Goal: Task Accomplishment & Management: Manage account settings

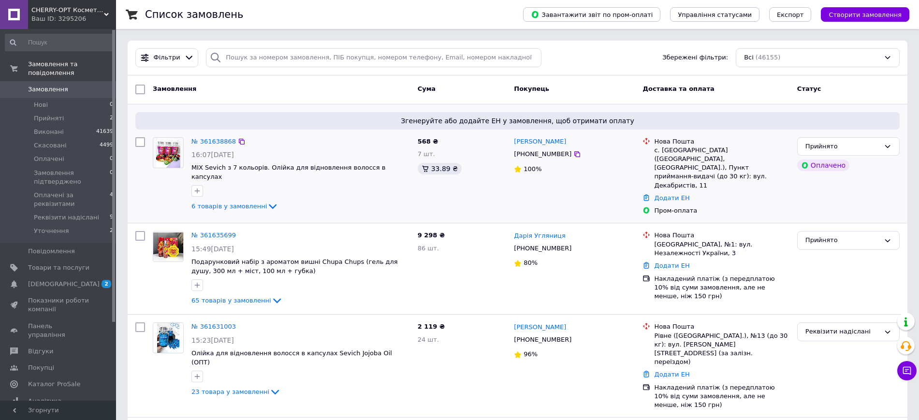
drag, startPoint x: 219, startPoint y: 138, endPoint x: 222, endPoint y: 128, distance: 10.1
click at [56, 85] on span "Замовлення" at bounding box center [48, 89] width 40 height 9
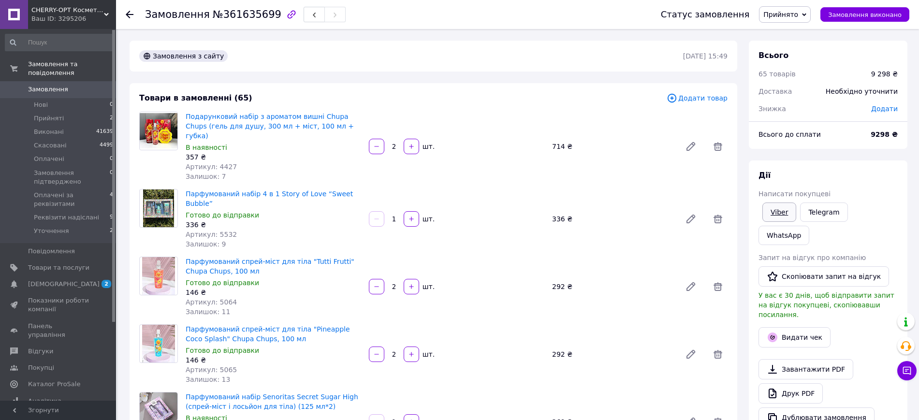
click at [785, 212] on link "Viber" at bounding box center [780, 212] width 34 height 19
drag, startPoint x: 891, startPoint y: 162, endPoint x: 577, endPoint y: 4, distance: 351.2
click at [891, 162] on div "Дії Написати покупцеві Viber Telegram WhatsApp Запит на відгук про компанію   С…" at bounding box center [828, 299] width 159 height 277
click at [238, 13] on span "№361635699" at bounding box center [247, 15] width 69 height 12
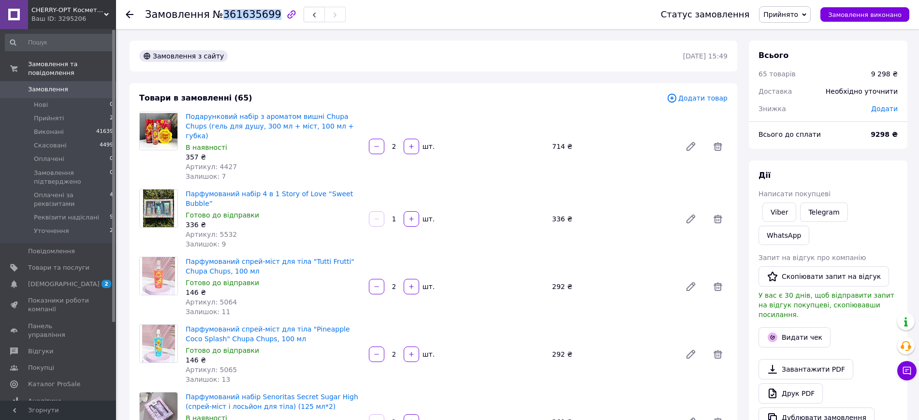
copy span "361635699"
click at [795, 17] on span "Прийнято" at bounding box center [781, 15] width 35 height 8
drag, startPoint x: 810, startPoint y: 110, endPoint x: 815, endPoint y: 112, distance: 6.1
click at [811, 110] on li "Реквізити надіслані" at bounding box center [809, 106] width 99 height 15
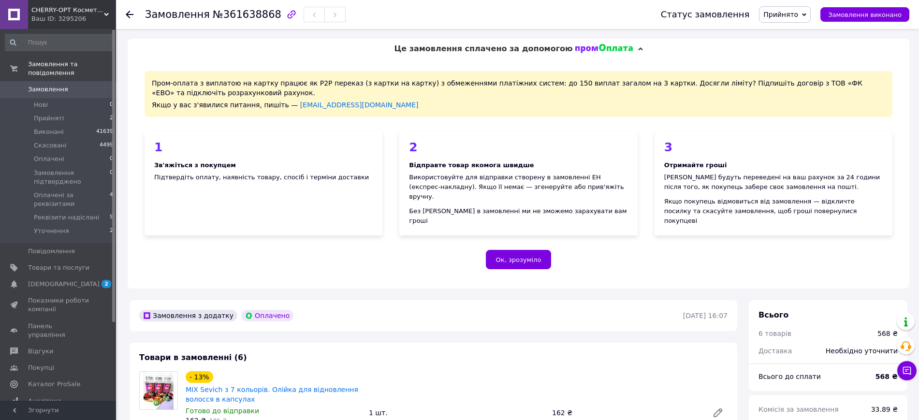
scroll to position [242, 0]
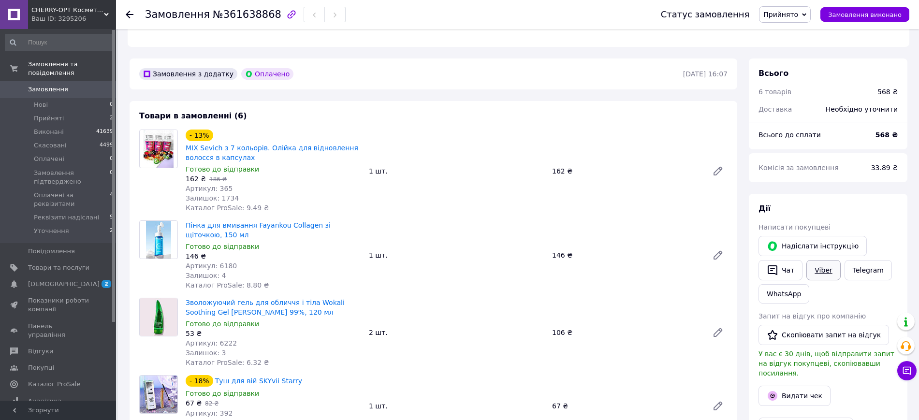
click at [819, 260] on link "Viber" at bounding box center [824, 270] width 34 height 20
click at [904, 206] on div "Дії Написати покупцеві   Надіслати інструкцію   Чат Viber Telegram WhatsApp Зап…" at bounding box center [828, 347] width 159 height 306
click at [804, 8] on span "Прийнято" at bounding box center [785, 14] width 52 height 16
click at [796, 66] on li "Оплачено" at bounding box center [809, 63] width 99 height 15
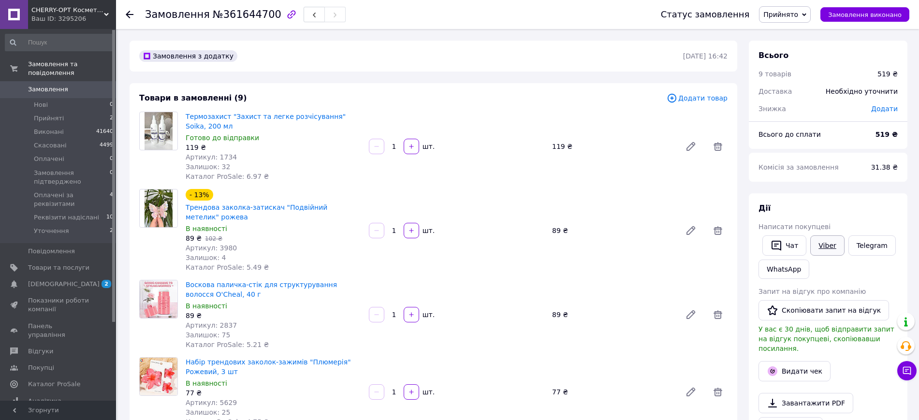
click at [823, 248] on link "Viber" at bounding box center [827, 246] width 34 height 20
click at [825, 248] on link "Viber" at bounding box center [827, 246] width 34 height 20
click at [798, 18] on span "Прийнято" at bounding box center [781, 15] width 35 height 8
click at [805, 72] on li "Замовлення підтверджено" at bounding box center [809, 77] width 99 height 15
click at [230, 15] on span "№361644700" at bounding box center [247, 15] width 69 height 12
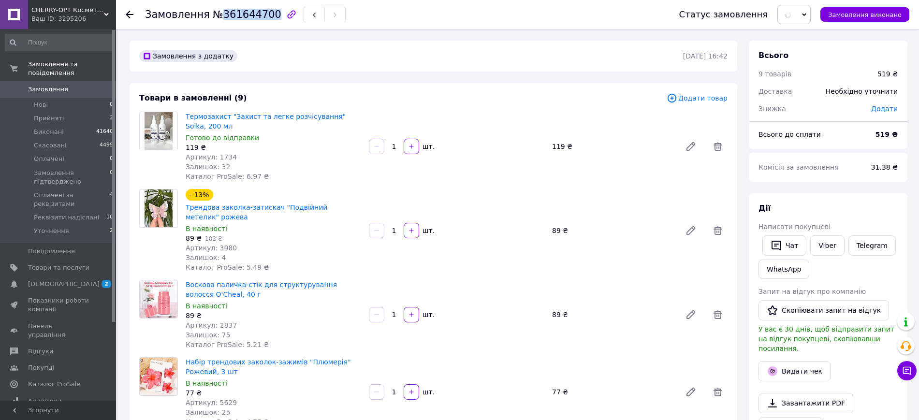
click at [230, 15] on span "№361644700" at bounding box center [247, 15] width 69 height 12
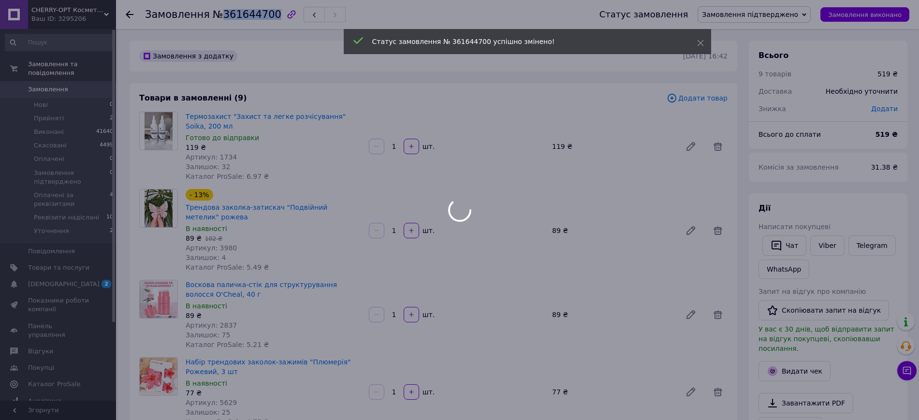
copy span "361644700"
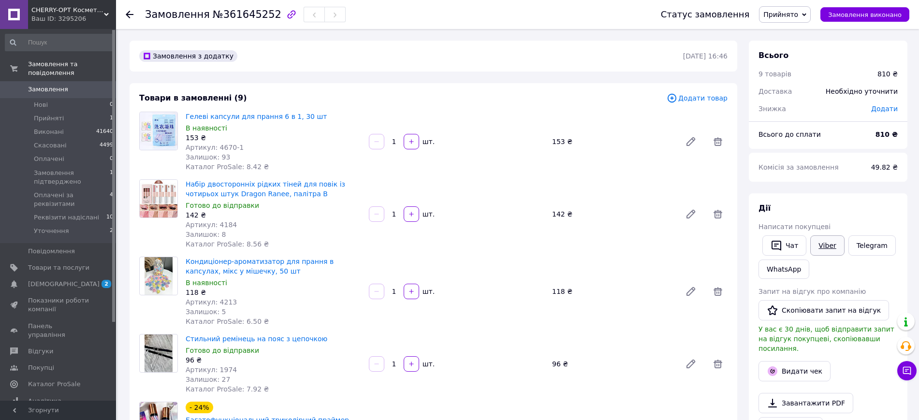
click at [828, 241] on link "Viber" at bounding box center [827, 246] width 34 height 20
click at [825, 244] on link "Viber" at bounding box center [827, 246] width 34 height 20
drag, startPoint x: 891, startPoint y: 215, endPoint x: 877, endPoint y: 219, distance: 14.7
click at [890, 215] on div "[PERSON_NAME] покупцеві   Чат Viber Telegram WhatsApp Запит на відгук про компа…" at bounding box center [828, 332] width 139 height 259
click at [830, 248] on link "Viber" at bounding box center [827, 246] width 34 height 20
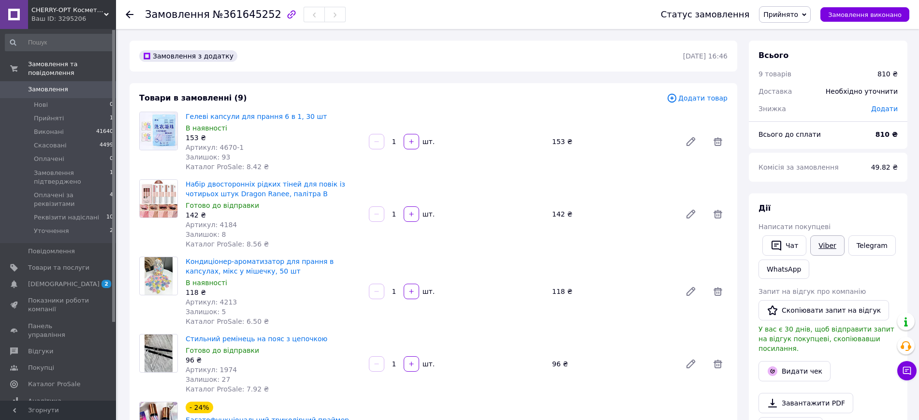
click at [841, 241] on link "Viber" at bounding box center [827, 246] width 34 height 20
click at [892, 206] on div "Дії" at bounding box center [828, 208] width 139 height 11
click at [252, 16] on span "№361645252" at bounding box center [247, 15] width 69 height 12
copy span "361645252"
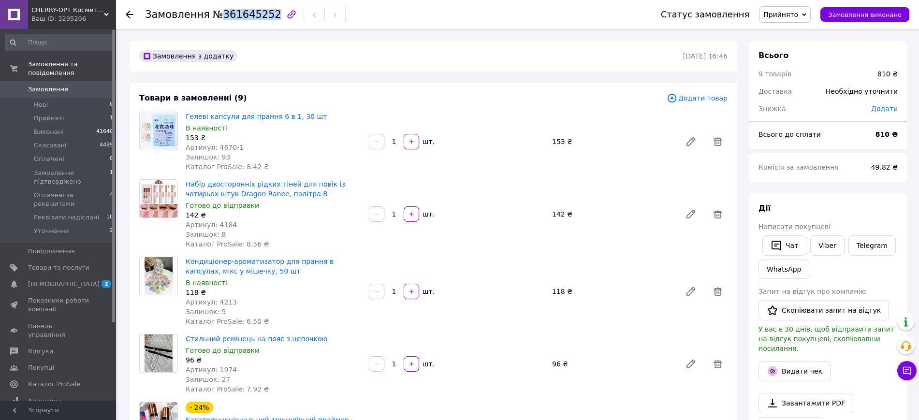
click at [784, 11] on span "Прийнято" at bounding box center [781, 15] width 35 height 8
click at [816, 110] on li "Реквізити надіслані" at bounding box center [809, 106] width 99 height 15
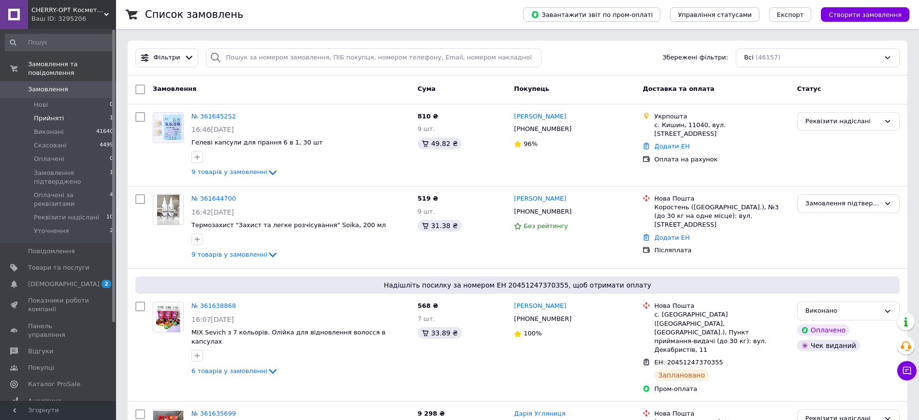
click at [56, 114] on li "Прийняті 1" at bounding box center [59, 119] width 119 height 14
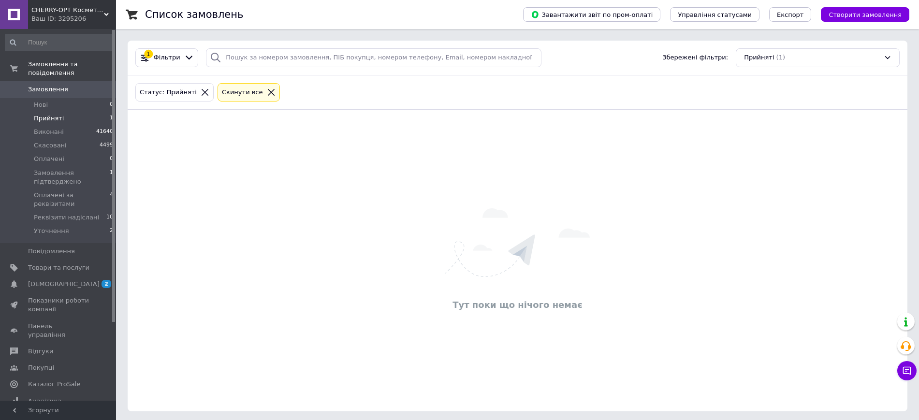
click at [59, 85] on span "Замовлення" at bounding box center [48, 89] width 40 height 9
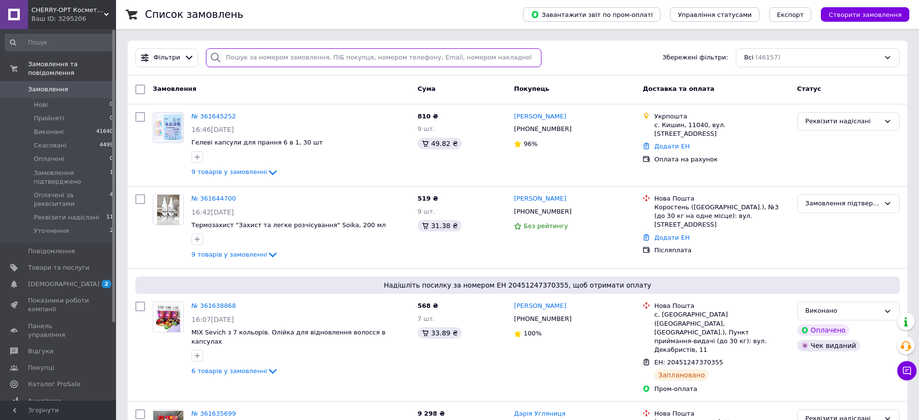
click at [327, 59] on input "search" at bounding box center [374, 57] width 336 height 19
paste input "361645252"
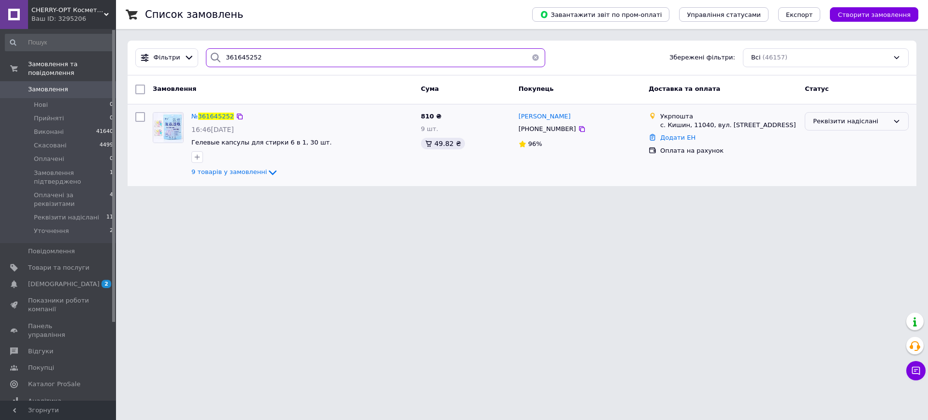
type input "361645252"
click at [858, 127] on div "Реквізити надіслані" at bounding box center [857, 121] width 104 height 19
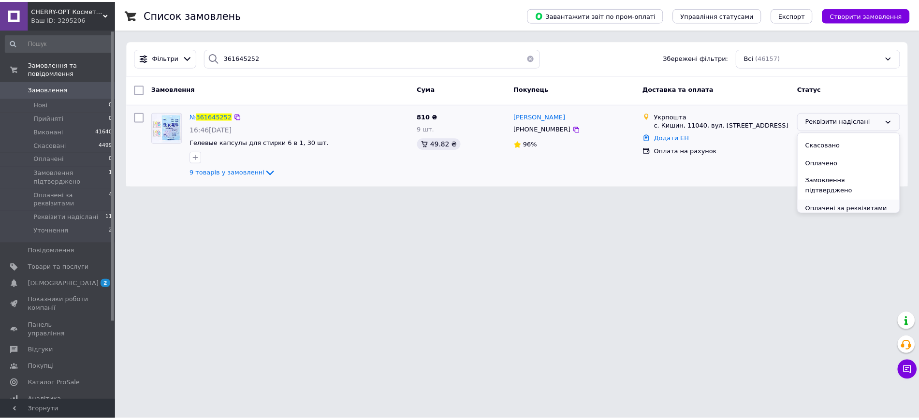
scroll to position [44, 0]
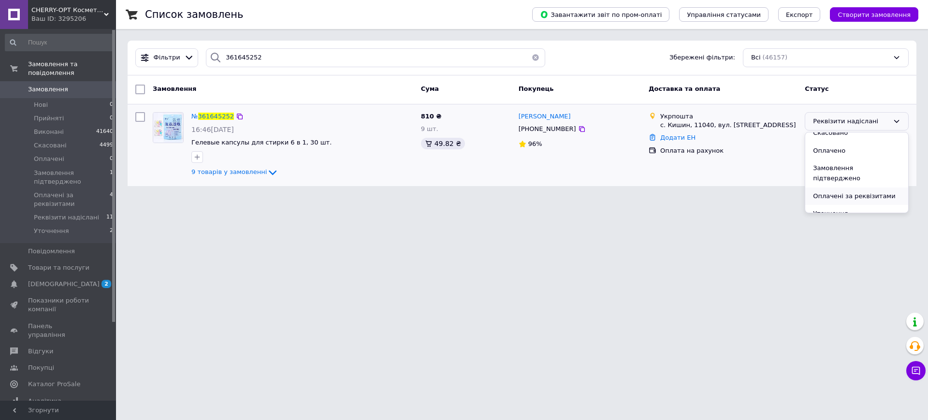
click at [853, 188] on li "Оплачені за реквізитами" at bounding box center [857, 197] width 103 height 18
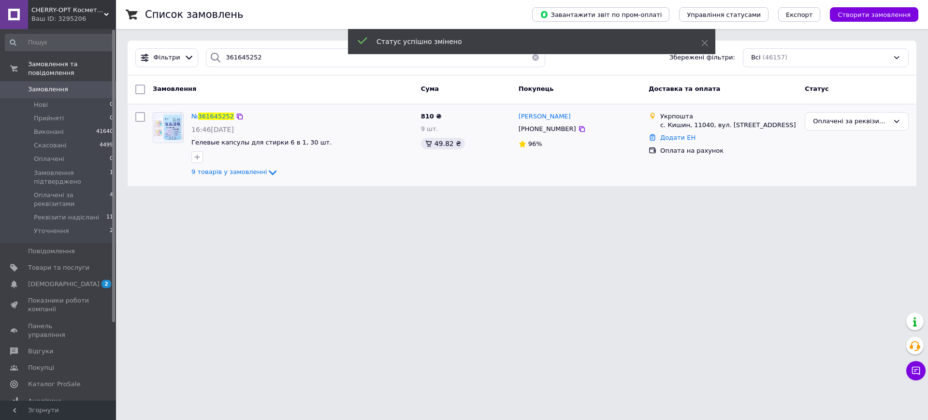
click at [59, 85] on span "Замовлення" at bounding box center [48, 89] width 40 height 9
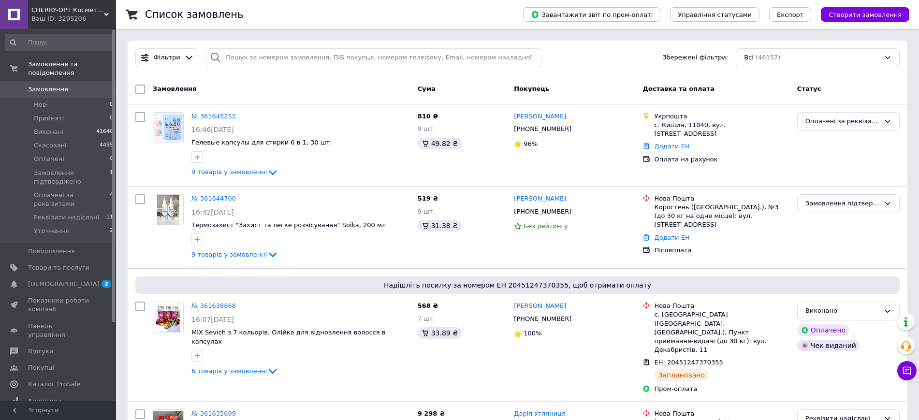
drag, startPoint x: 78, startPoint y: 194, endPoint x: 107, endPoint y: 155, distance: 49.1
click at [78, 211] on li "Реквізити надіслані 11" at bounding box center [59, 218] width 119 height 14
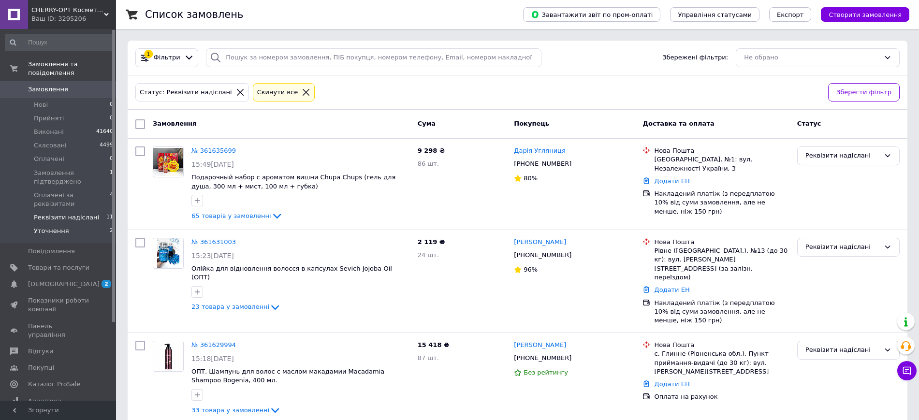
click at [62, 227] on span "Уточнення" at bounding box center [51, 231] width 35 height 9
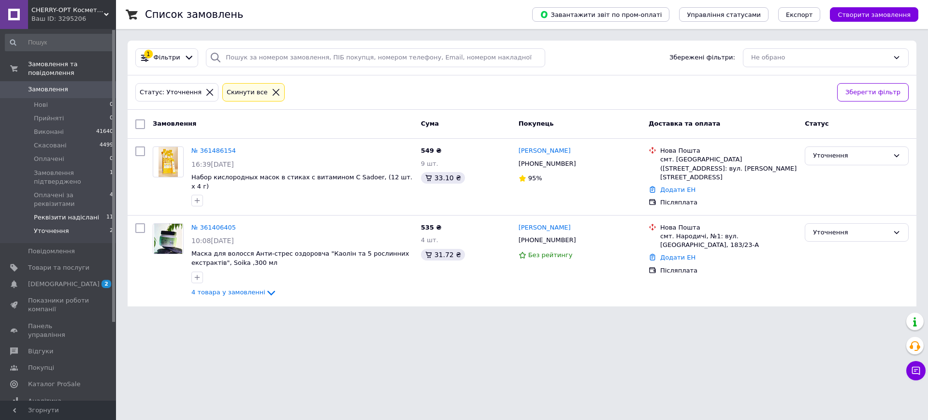
click at [74, 213] on span "Реквізити надіслані" at bounding box center [66, 217] width 65 height 9
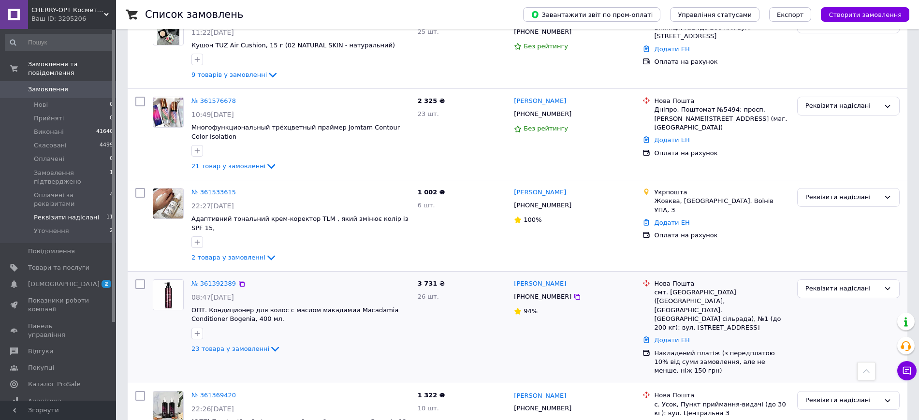
scroll to position [486, 0]
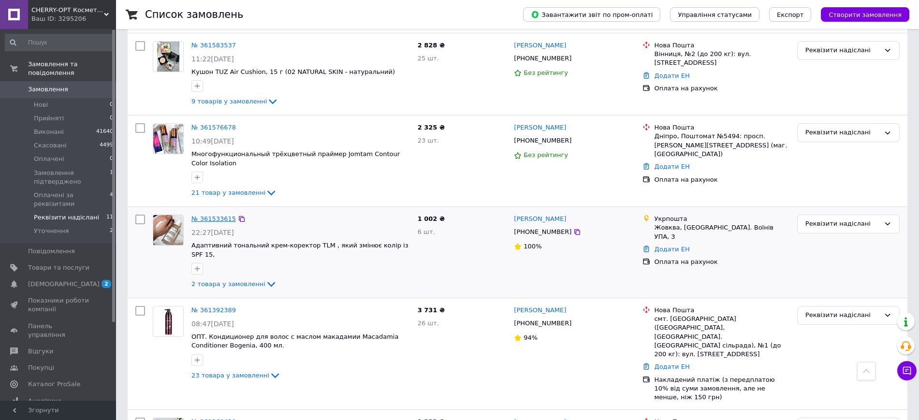
drag, startPoint x: 216, startPoint y: 183, endPoint x: 214, endPoint y: 188, distance: 5.4
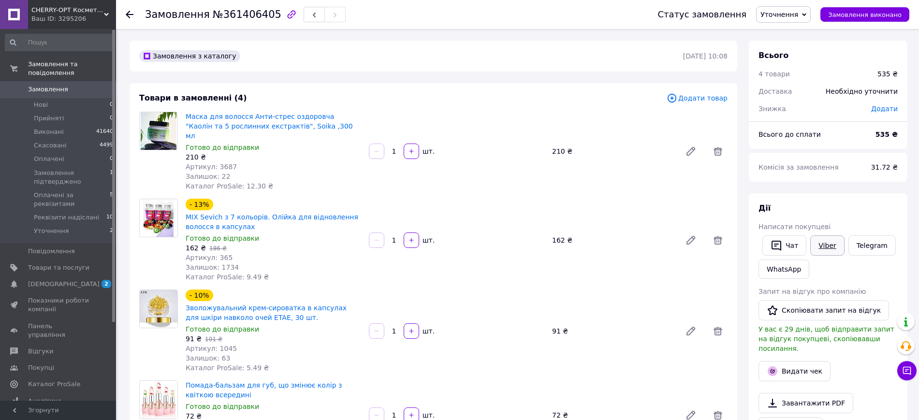
click at [831, 249] on link "Viber" at bounding box center [827, 246] width 34 height 20
click at [865, 192] on div "Всього 4 товари 535 ₴ Доставка Необхідно уточнити Знижка Додати Всього до сплат…" at bounding box center [828, 373] width 159 height 665
click at [808, 7] on span "Уточнення" at bounding box center [783, 14] width 55 height 16
click at [799, 88] on li "Замовлення підтверджено" at bounding box center [806, 92] width 99 height 15
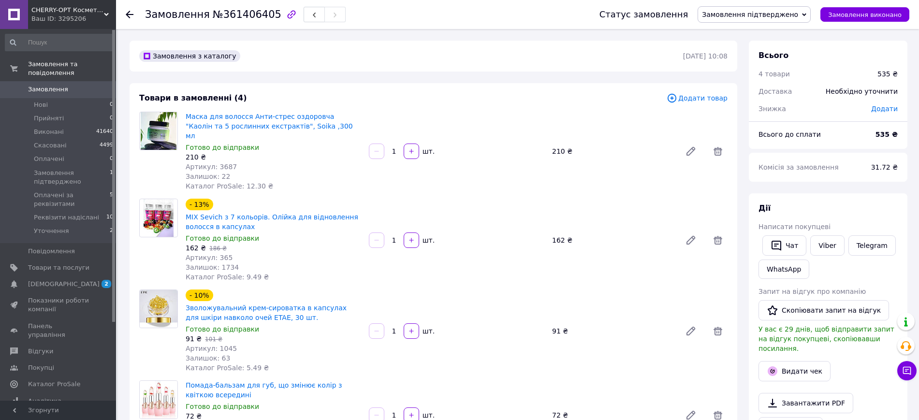
click at [232, 9] on span "№361406405" at bounding box center [247, 15] width 69 height 12
copy span "361406405"
click at [894, 218] on div "Дії Написати покупцеві   Чат Viber Telegram WhatsApp Запит на відгук про компан…" at bounding box center [828, 332] width 139 height 259
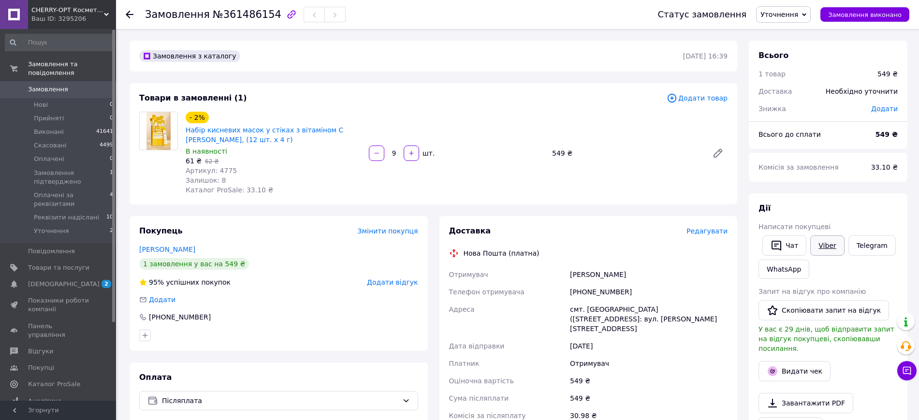
click at [820, 248] on link "Viber" at bounding box center [827, 246] width 34 height 20
click at [880, 189] on div "Всього 1 товар 549 ₴ Доставка Необхідно уточнити Знижка Додати Всього до сплати…" at bounding box center [828, 373] width 159 height 665
click at [796, 13] on span "Уточнення" at bounding box center [780, 15] width 38 height 8
click at [790, 63] on li "Скасовано" at bounding box center [806, 63] width 99 height 15
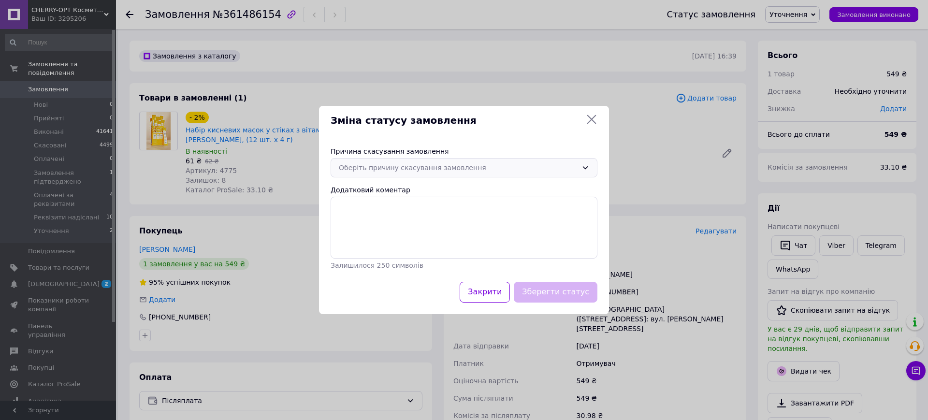
click at [386, 169] on div "Оберіть причину скасування замовлення" at bounding box center [458, 167] width 239 height 11
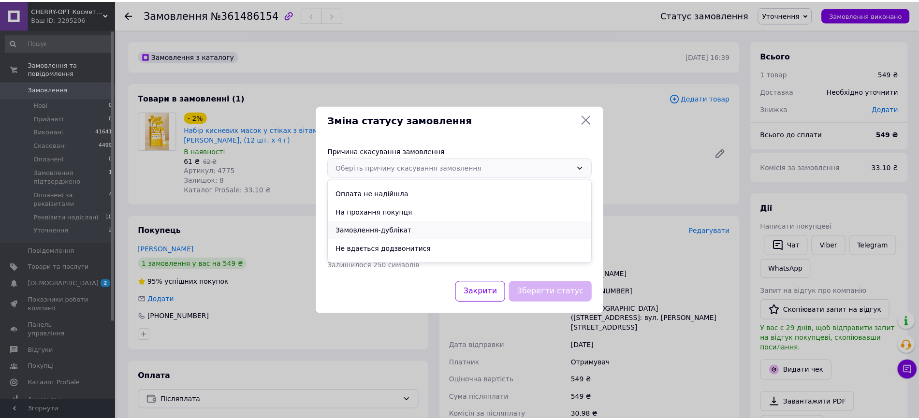
scroll to position [45, 0]
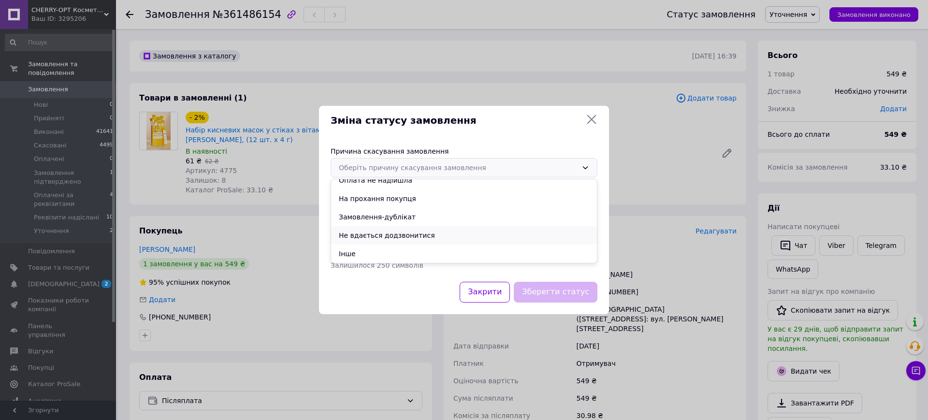
click at [388, 239] on li "Не вдається додзвонитися" at bounding box center [464, 235] width 266 height 18
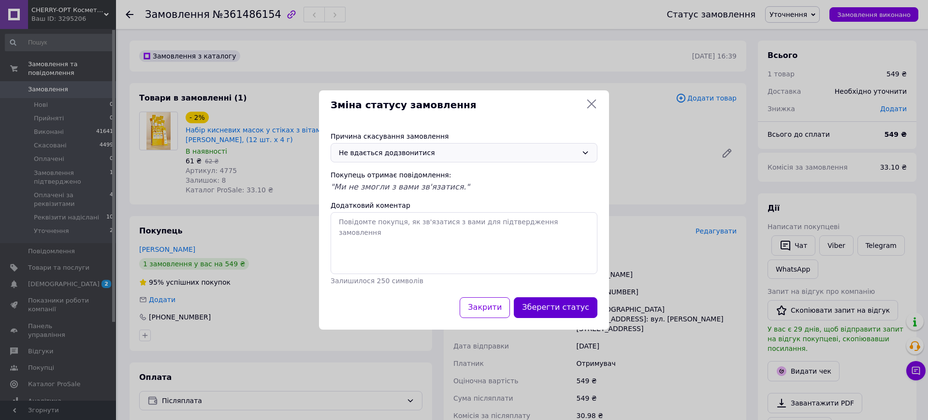
click at [569, 299] on button "Зберегти статус" at bounding box center [556, 307] width 84 height 21
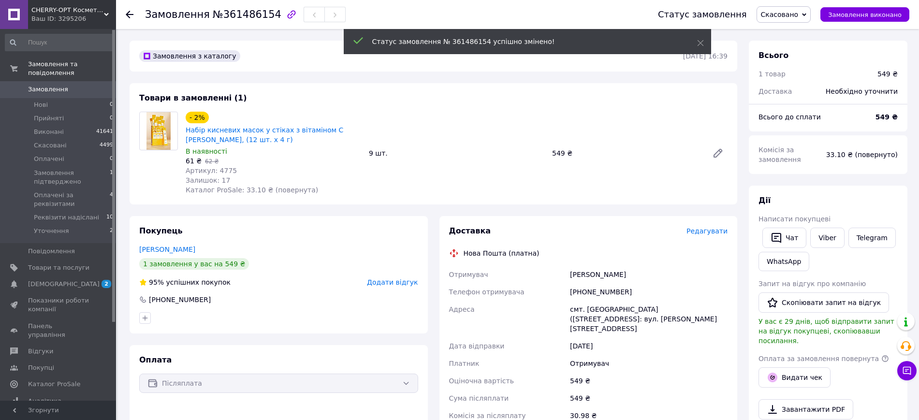
click at [235, 10] on span "№361486154" at bounding box center [247, 15] width 69 height 12
click at [236, 10] on span "№361486154" at bounding box center [247, 15] width 69 height 12
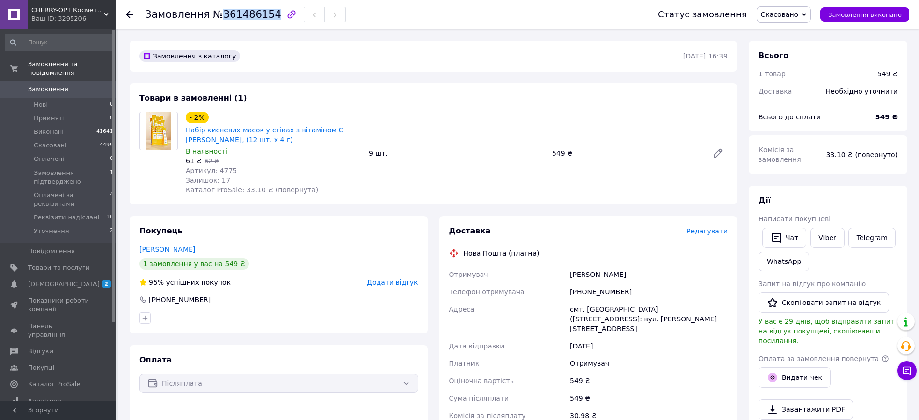
copy span "361486154"
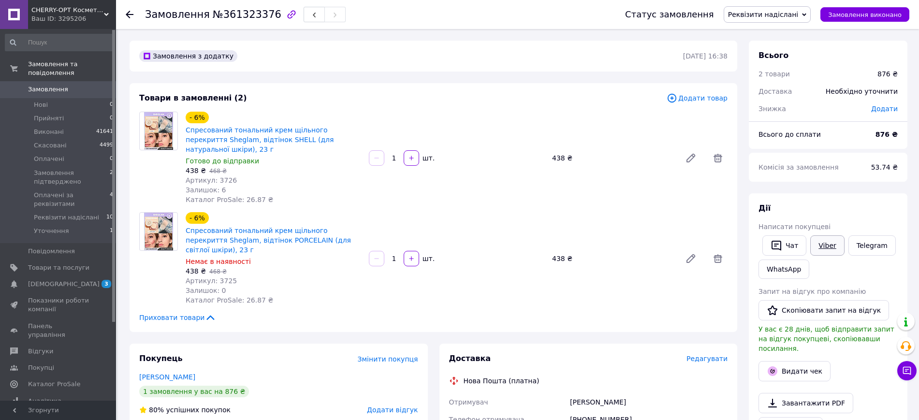
click at [830, 245] on link "Viber" at bounding box center [827, 246] width 34 height 20
click at [918, 226] on div "Замовлення №361323376 Статус замовлення Реквізити надіслані Прийнято Виконано С…" at bounding box center [518, 383] width 801 height 709
click at [774, 12] on span "Реквізити надіслані" at bounding box center [763, 15] width 70 height 8
click at [768, 60] on li "Скасовано" at bounding box center [773, 63] width 99 height 15
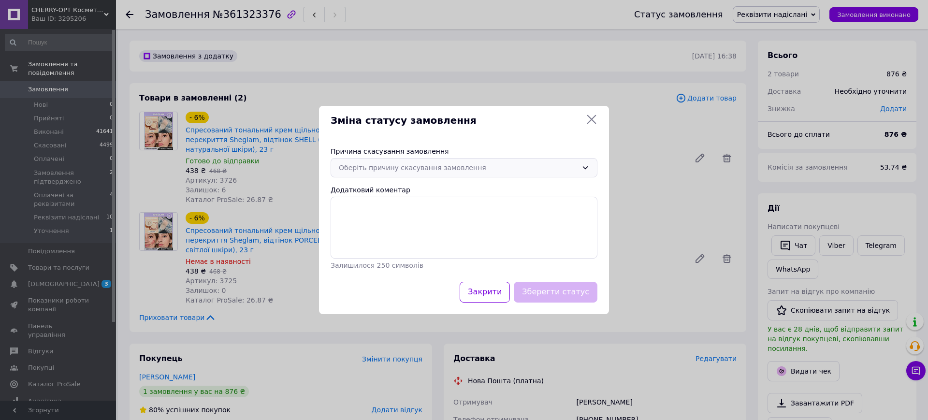
click at [410, 166] on div "Оберіть причину скасування замовлення" at bounding box center [458, 167] width 239 height 11
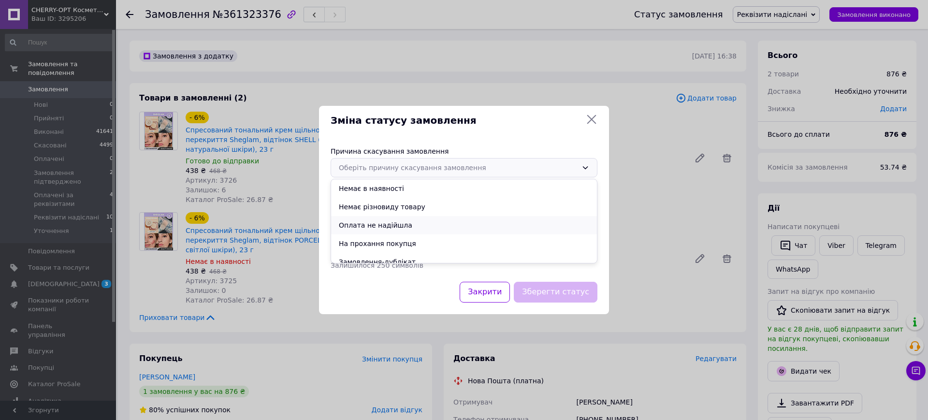
click at [396, 227] on li "Оплата не надійшла" at bounding box center [464, 225] width 266 height 18
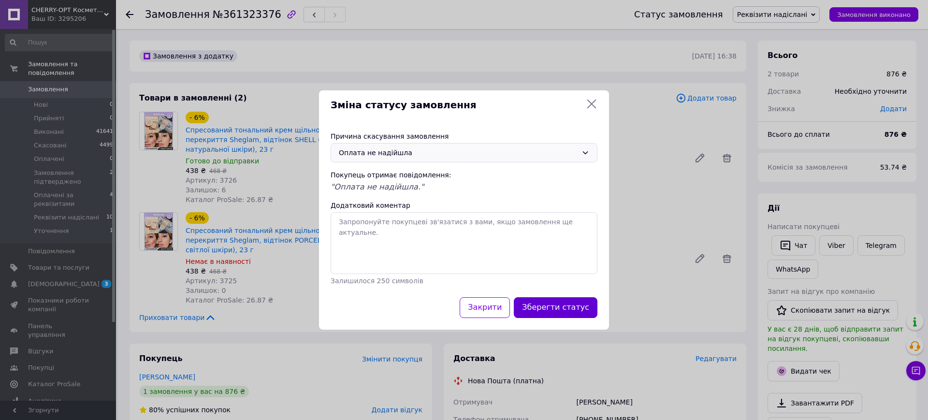
click at [549, 301] on button "Зберегти статус" at bounding box center [556, 307] width 84 height 21
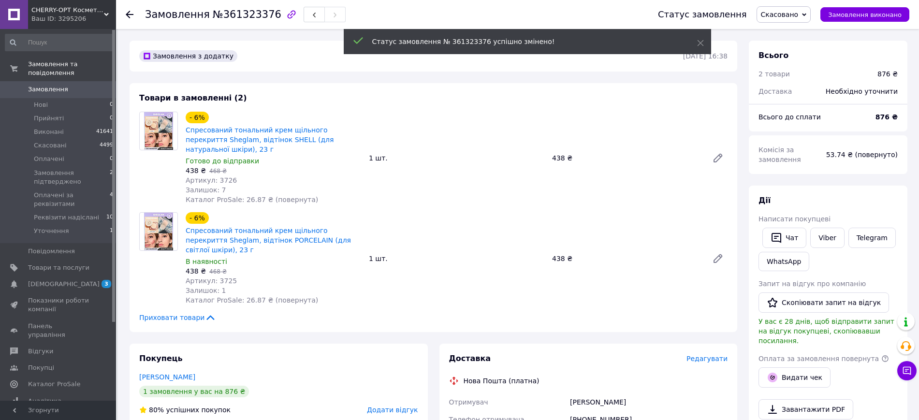
click at [243, 12] on span "№361323376" at bounding box center [247, 15] width 69 height 12
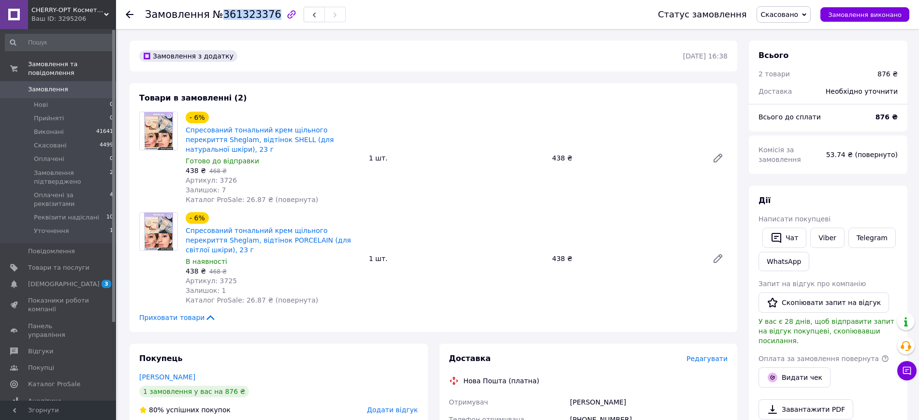
copy span "361323376"
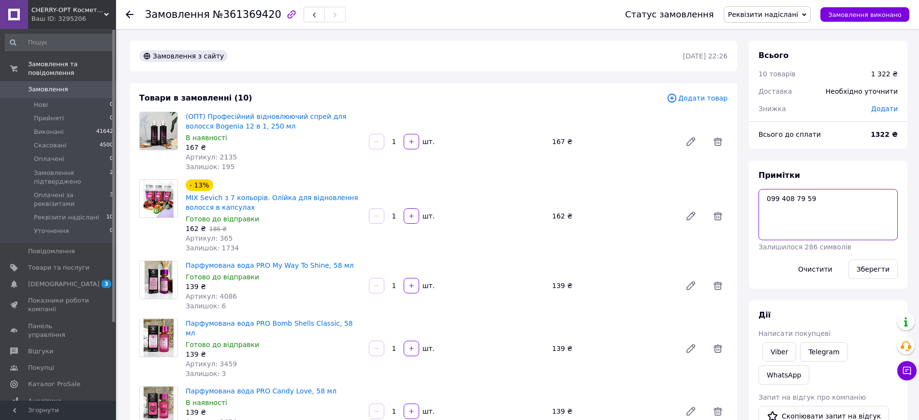
drag, startPoint x: 767, startPoint y: 199, endPoint x: 752, endPoint y: 198, distance: 14.5
click at [752, 198] on div "Примітки 099 408 79 59 Залишилося 286 символів Очистити Зберегти" at bounding box center [828, 225] width 159 height 128
click at [880, 155] on div "Всього 10 товарів 1 322 ₴ Доставка Необхідно уточнити Знижка Додати Всього до с…" at bounding box center [828, 356] width 159 height 631
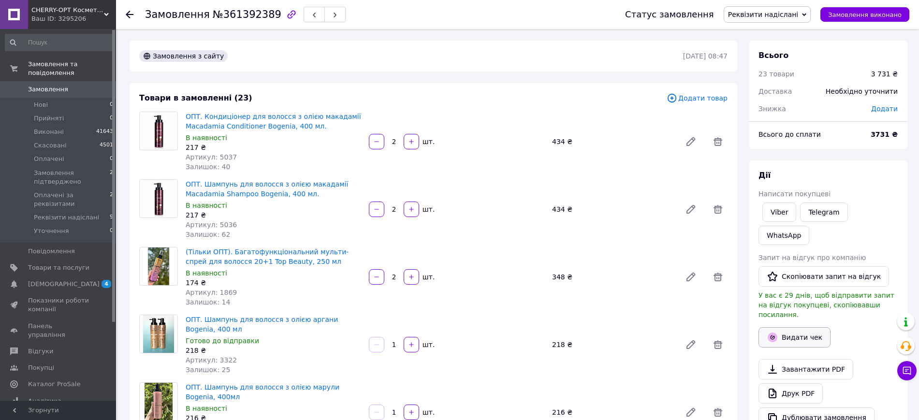
drag, startPoint x: 786, startPoint y: 216, endPoint x: 765, endPoint y: 302, distance: 88.7
click at [786, 215] on link "Viber" at bounding box center [780, 212] width 34 height 19
drag, startPoint x: 897, startPoint y: 165, endPoint x: 813, endPoint y: 93, distance: 110.5
click at [895, 162] on div "Дії Написати покупцеві Viber Telegram WhatsApp Запит на відгук про компанію   С…" at bounding box center [828, 299] width 159 height 277
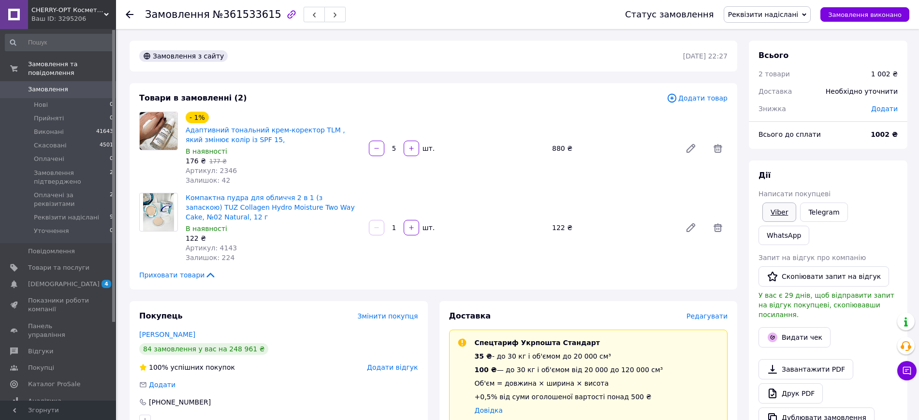
drag, startPoint x: 782, startPoint y: 211, endPoint x: 773, endPoint y: 217, distance: 10.2
click at [782, 211] on link "Viber" at bounding box center [780, 212] width 34 height 19
click at [906, 164] on div "[PERSON_NAME] покупцеві Viber Telegram WhatsApp Запит на відгук про компанію   …" at bounding box center [828, 299] width 159 height 277
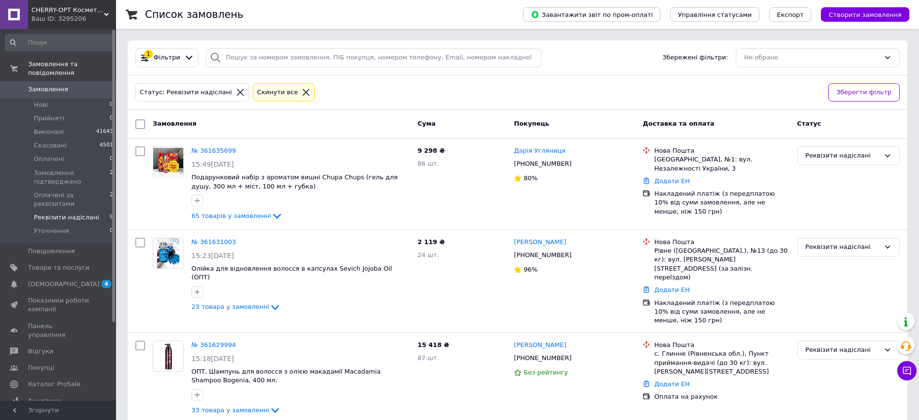
click at [53, 85] on span "Замовлення" at bounding box center [48, 89] width 40 height 9
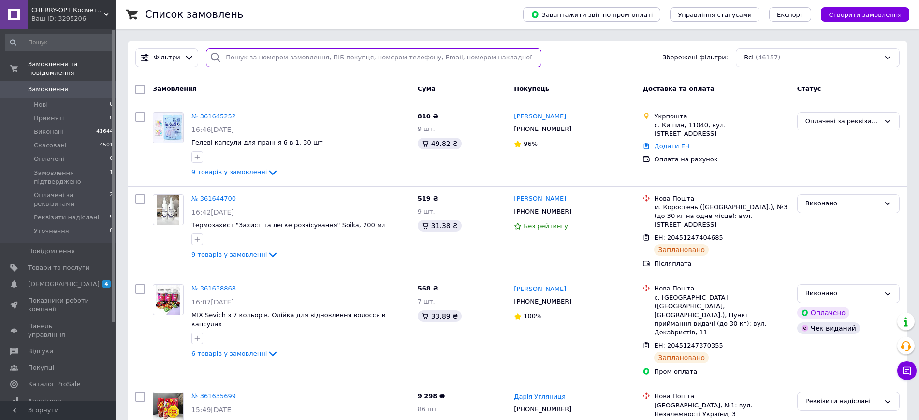
click at [267, 63] on input "search" at bounding box center [374, 57] width 336 height 19
paste input "361588701"
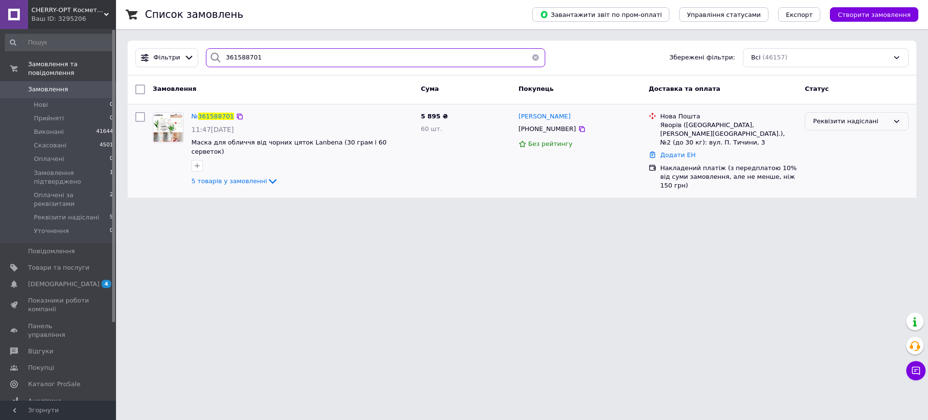
type input "361588701"
click at [866, 115] on div "Реквізити надіслані" at bounding box center [857, 121] width 104 height 19
click at [858, 188] on li "Оплачені за реквізитами" at bounding box center [857, 197] width 103 height 18
click at [66, 85] on span "Замовлення" at bounding box center [58, 89] width 61 height 9
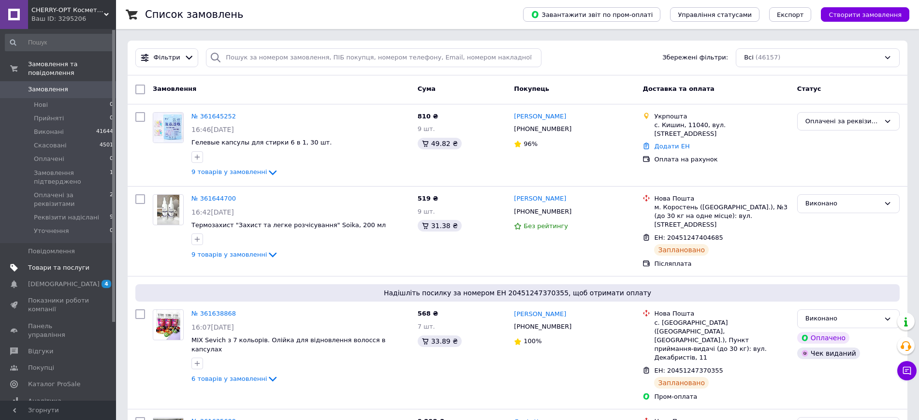
click at [63, 260] on link "Товари та послуги" at bounding box center [59, 268] width 119 height 16
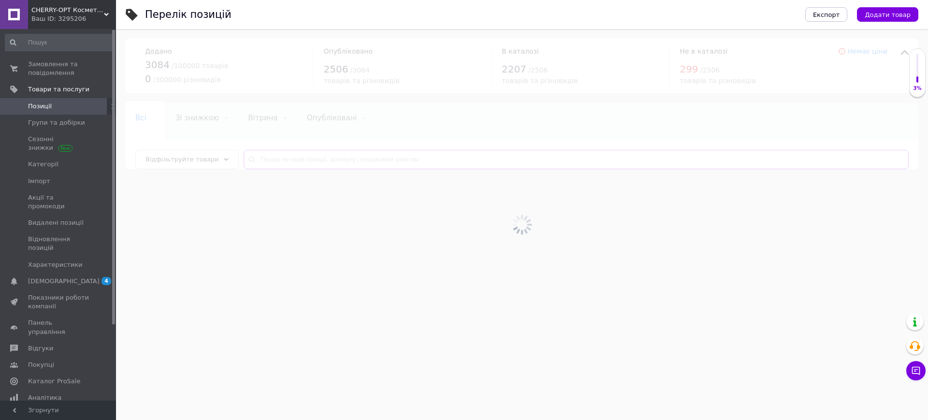
click at [263, 167] on input "text" at bounding box center [576, 159] width 665 height 19
click at [258, 153] on input "text" at bounding box center [576, 159] width 665 height 19
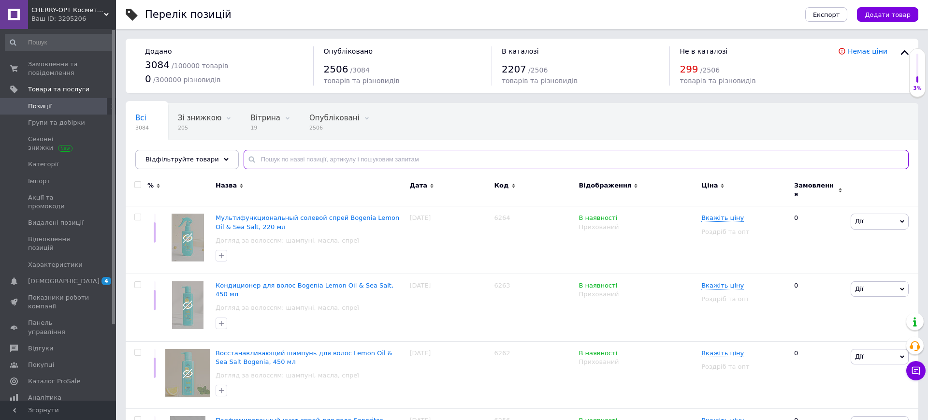
click at [259, 155] on input "text" at bounding box center [576, 159] width 665 height 19
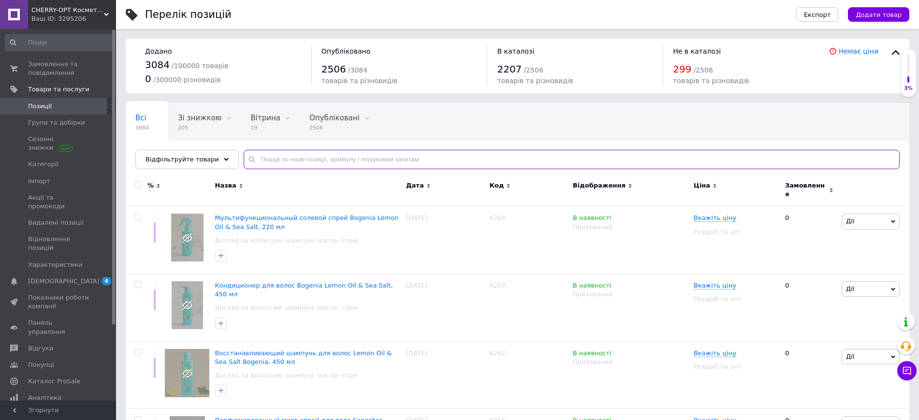
paste input "5798"
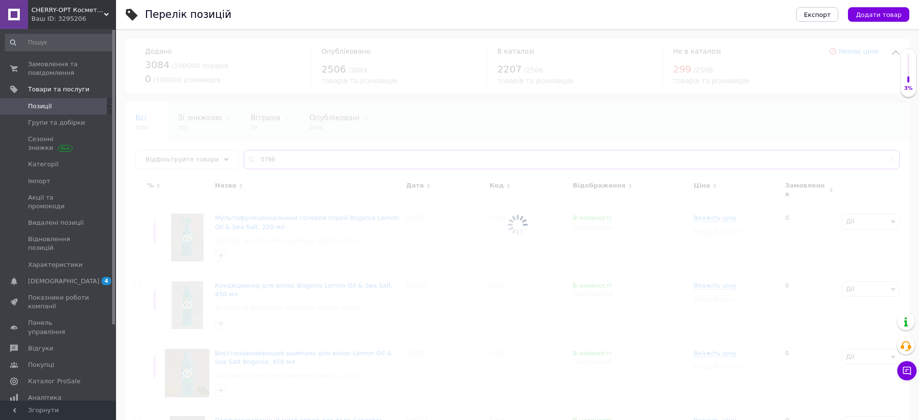
type input "5798"
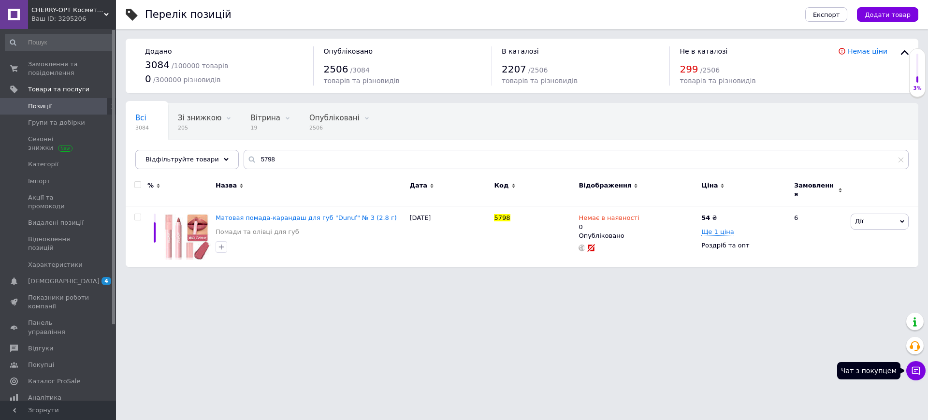
click at [912, 364] on button "Чат з покупцем" at bounding box center [916, 370] width 19 height 19
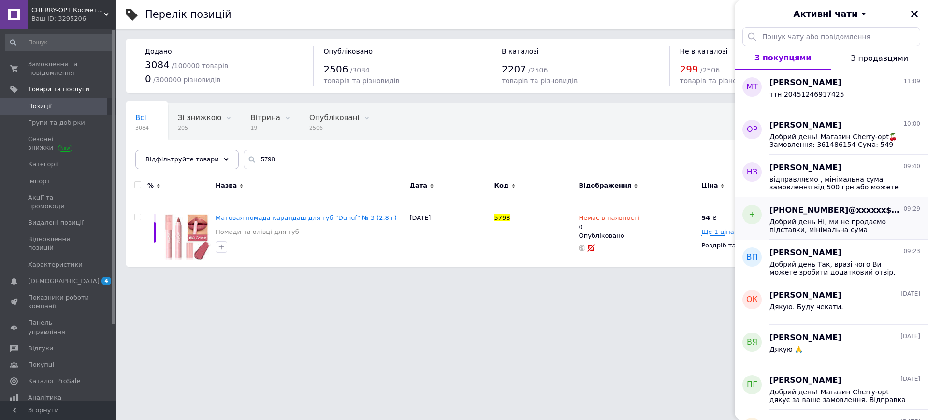
click at [876, 212] on span "+380664617795@xxxxxx$.com" at bounding box center [836, 210] width 132 height 11
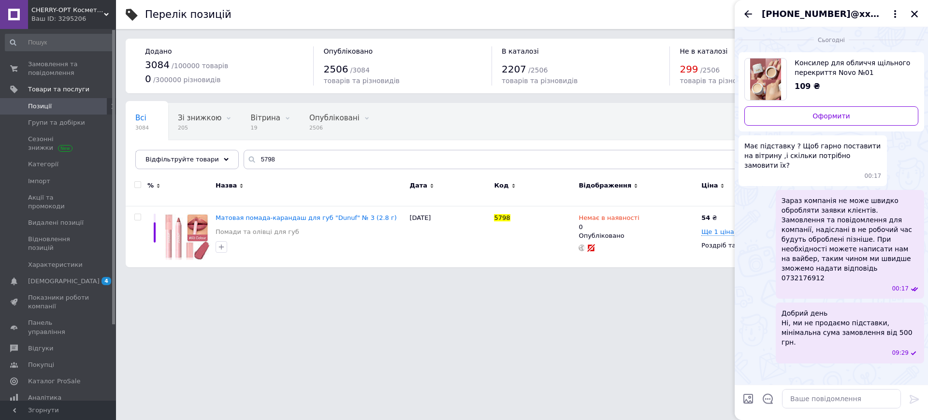
drag, startPoint x: 745, startPoint y: 15, endPoint x: 745, endPoint y: 21, distance: 6.3
click at [744, 15] on icon "Назад" at bounding box center [749, 14] width 12 height 12
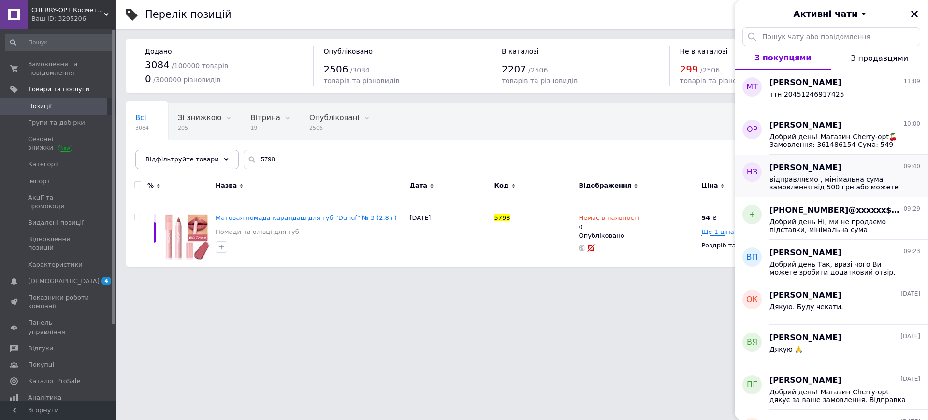
click at [859, 183] on span "відправляємо , мінімальна сума замовлення від 500 грн або можете придбати за ро…" at bounding box center [838, 183] width 137 height 15
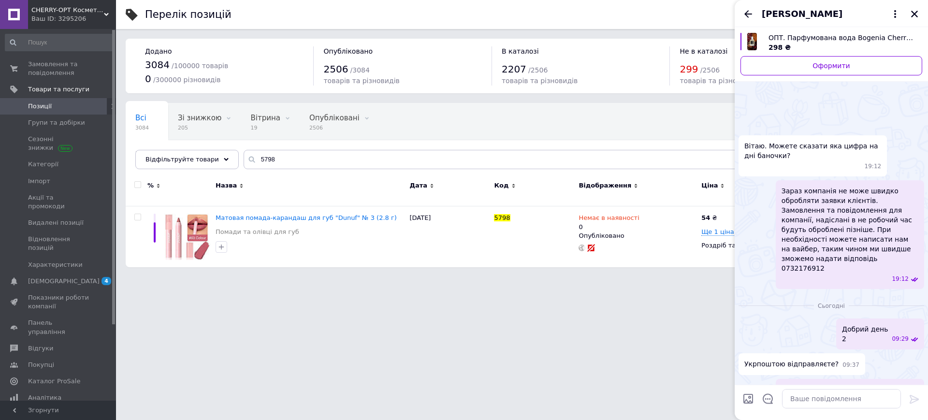
scroll to position [29, 0]
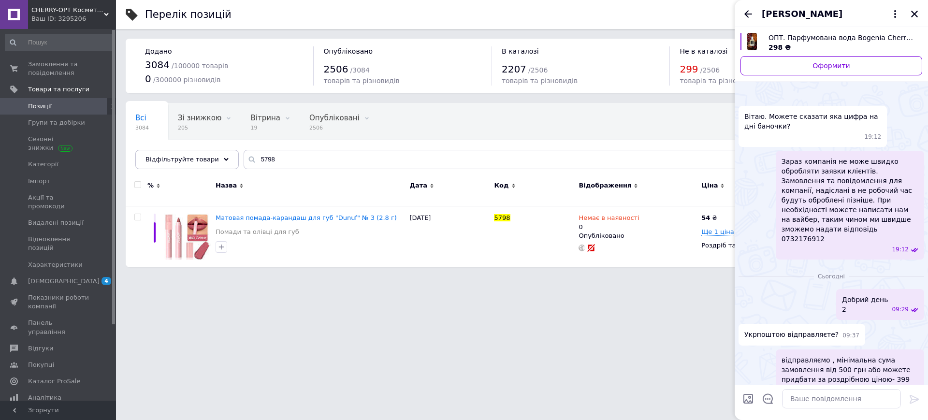
drag, startPoint x: 749, startPoint y: 11, endPoint x: 754, endPoint y: 26, distance: 15.6
click at [749, 11] on icon "Назад" at bounding box center [749, 14] width 12 height 12
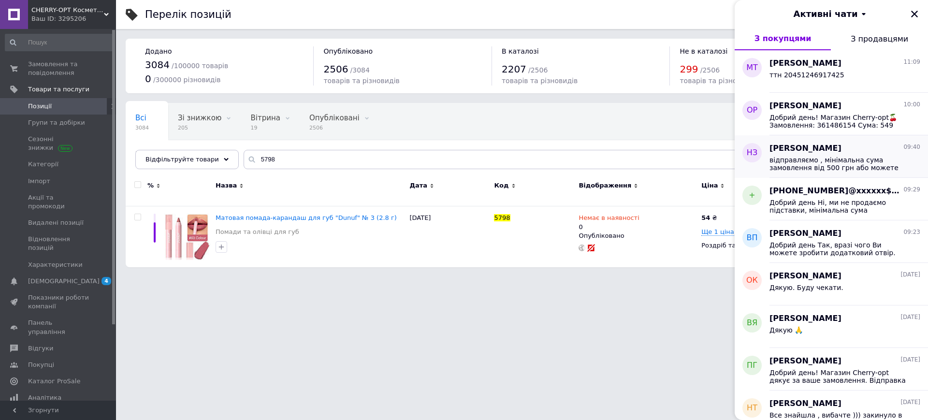
scroll to position [60, 0]
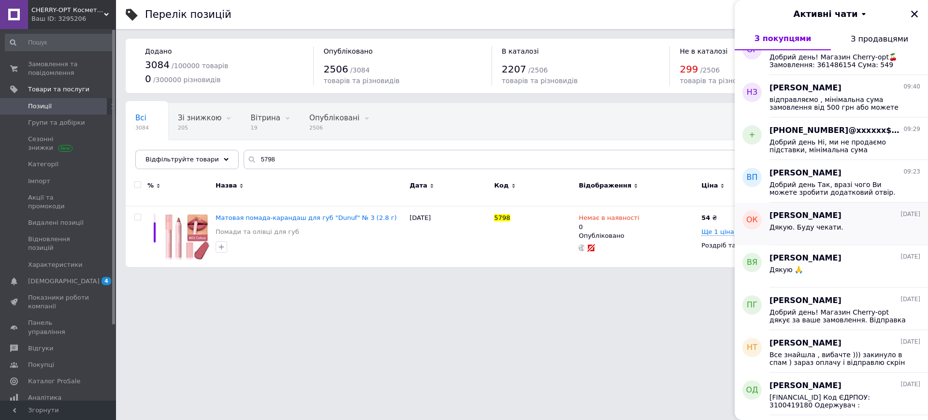
click at [860, 234] on div "Дякую. Буду чекати." at bounding box center [845, 228] width 151 height 15
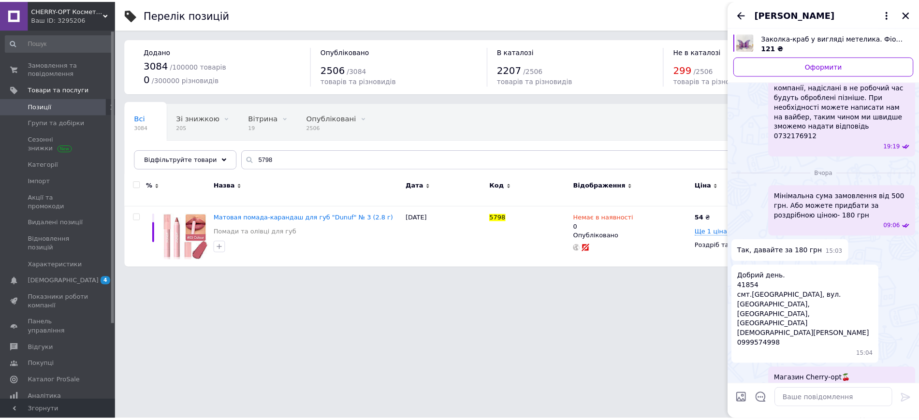
scroll to position [173, 0]
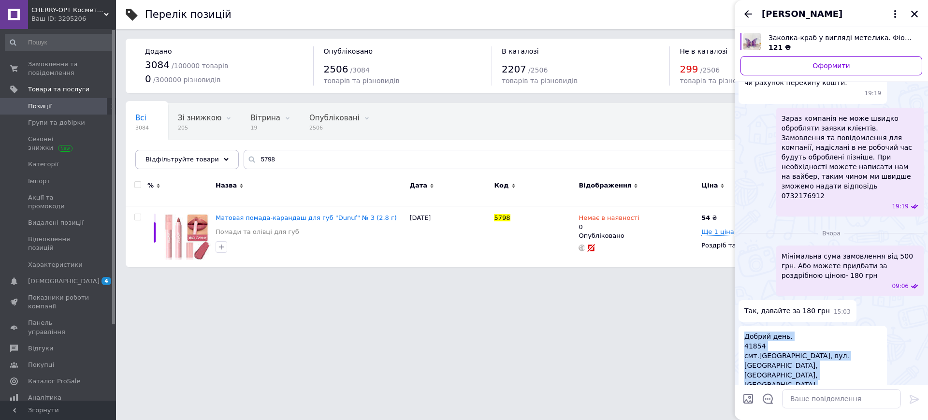
drag, startPoint x: 753, startPoint y: 345, endPoint x: 735, endPoint y: 296, distance: 52.5
copy span "Добрий день. 41854 смт.Миколаївка, вул. Центральна 2, Сумська обл., Сумський ра…"
click at [662, 277] on html "CHERRY-OPT Косметика оптом Ваш ID: 3295206 Сайт CHERRY-OPT Косметика оптом Кабі…" at bounding box center [464, 138] width 928 height 277
click at [748, 9] on icon "Назад" at bounding box center [749, 14] width 12 height 12
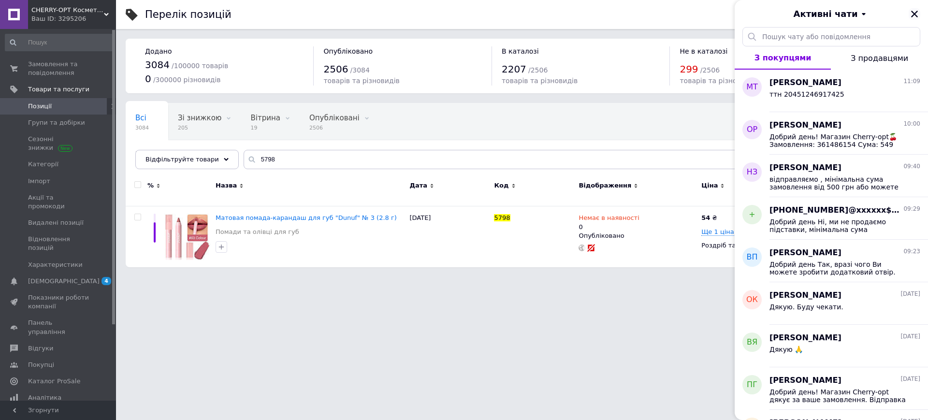
click at [919, 11] on icon "Закрити" at bounding box center [915, 14] width 9 height 9
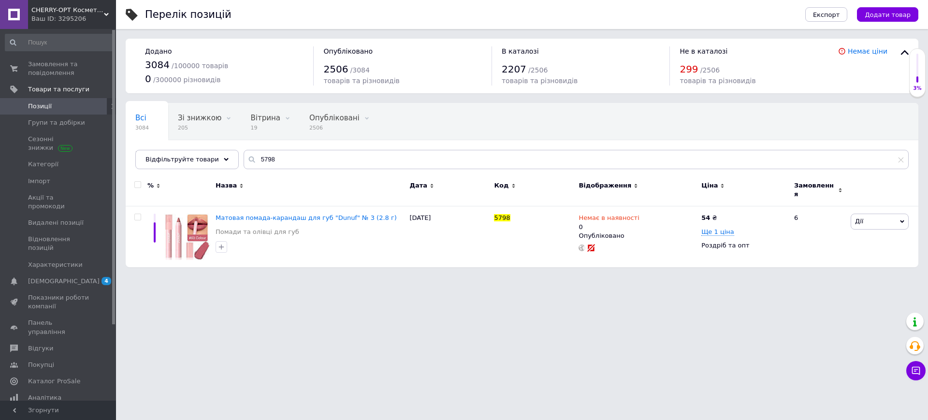
drag, startPoint x: 563, startPoint y: 313, endPoint x: 225, endPoint y: 191, distance: 359.2
click at [555, 277] on html "CHERRY-OPT Косметика оптом Ваш ID: 3295206 Сайт CHERRY-OPT Косметика оптом Кабі…" at bounding box center [464, 138] width 928 height 277
click at [50, 72] on span "Замовлення та повідомлення" at bounding box center [58, 68] width 61 height 17
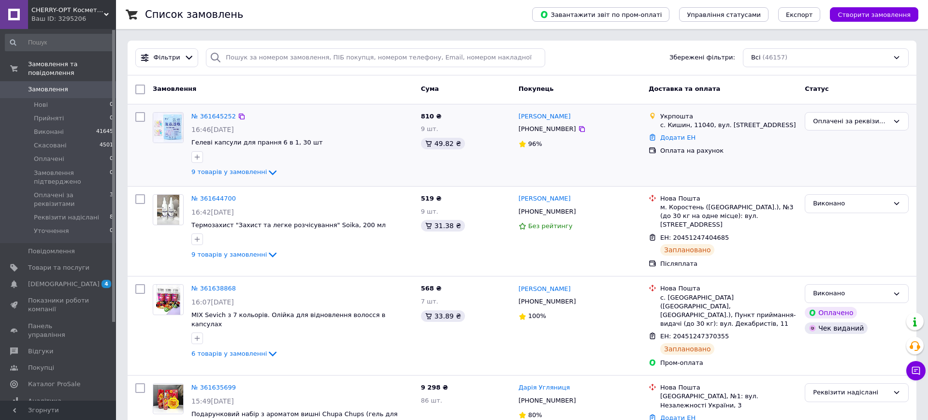
click at [878, 253] on div "Виконано" at bounding box center [857, 232] width 112 height 82
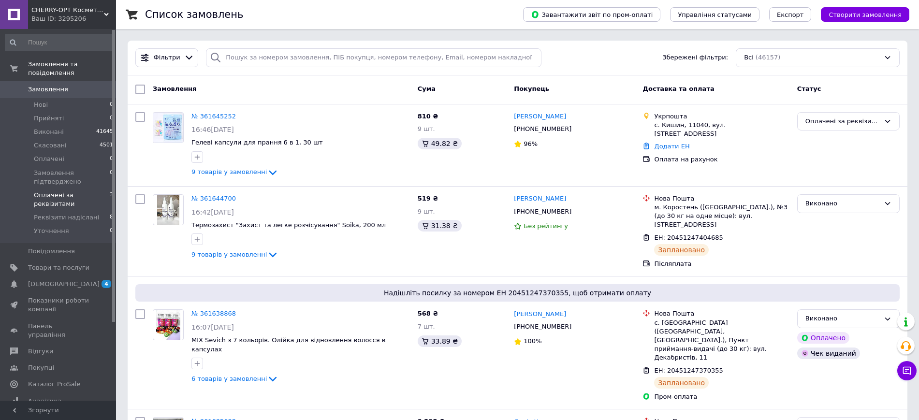
click at [90, 191] on span "Оплачені за реквізитами" at bounding box center [72, 199] width 76 height 17
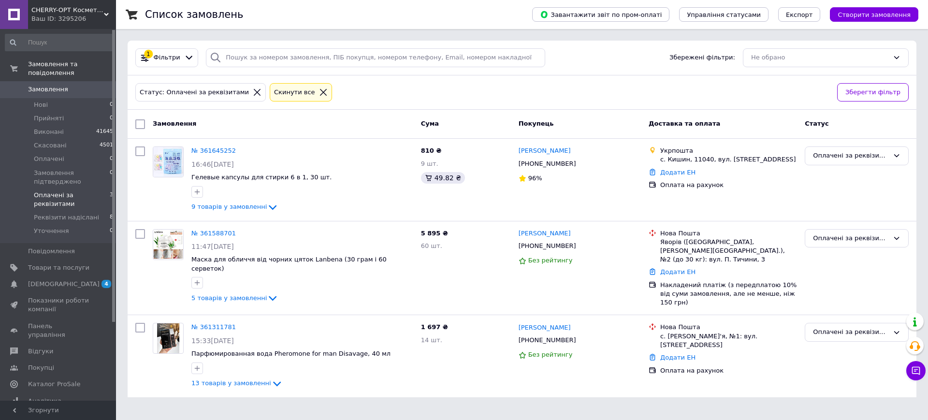
click at [58, 81] on link "Замовлення 0" at bounding box center [59, 89] width 119 height 16
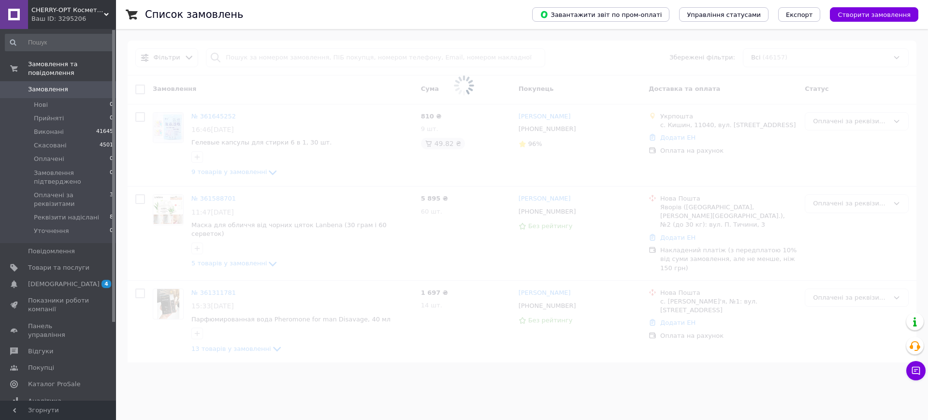
click at [248, 61] on span at bounding box center [464, 86] width 928 height 172
click at [291, 54] on span at bounding box center [464, 86] width 928 height 172
click at [292, 54] on span at bounding box center [464, 86] width 928 height 172
click at [321, 59] on input "search" at bounding box center [375, 57] width 339 height 19
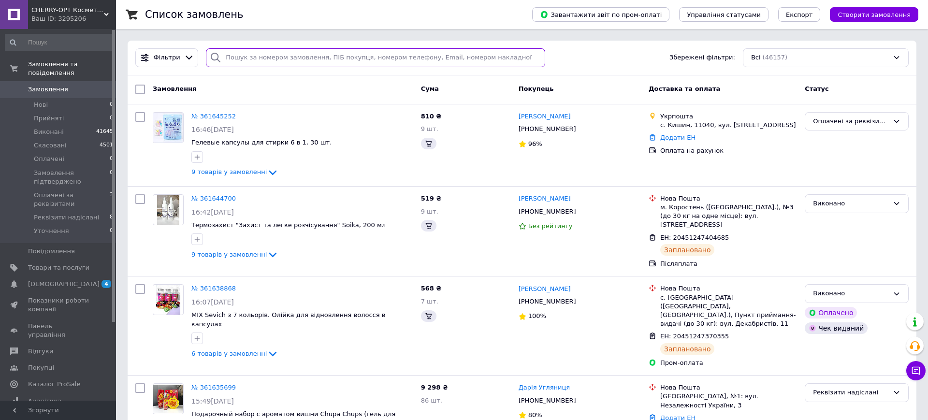
click at [321, 59] on input "search" at bounding box center [375, 57] width 339 height 19
paste input "[PHONE_NUMBER]"
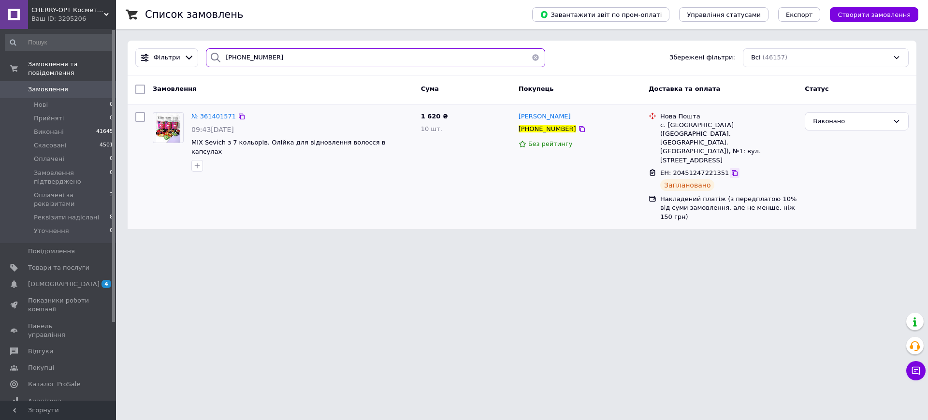
type input "[PHONE_NUMBER]"
click at [731, 169] on icon at bounding box center [735, 173] width 8 height 8
click at [65, 85] on span "Замовлення" at bounding box center [58, 89] width 61 height 9
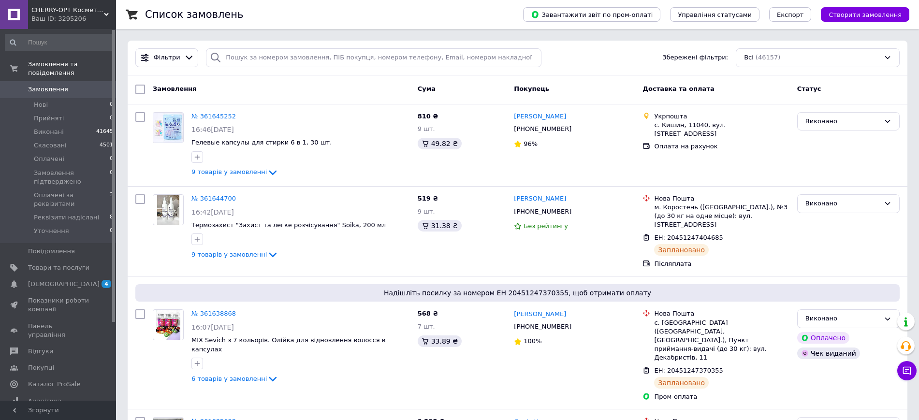
drag, startPoint x: 78, startPoint y: 81, endPoint x: 77, endPoint y: 0, distance: 80.8
click at [78, 85] on span "Замовлення" at bounding box center [58, 89] width 61 height 9
